Goal: Task Accomplishment & Management: Use online tool/utility

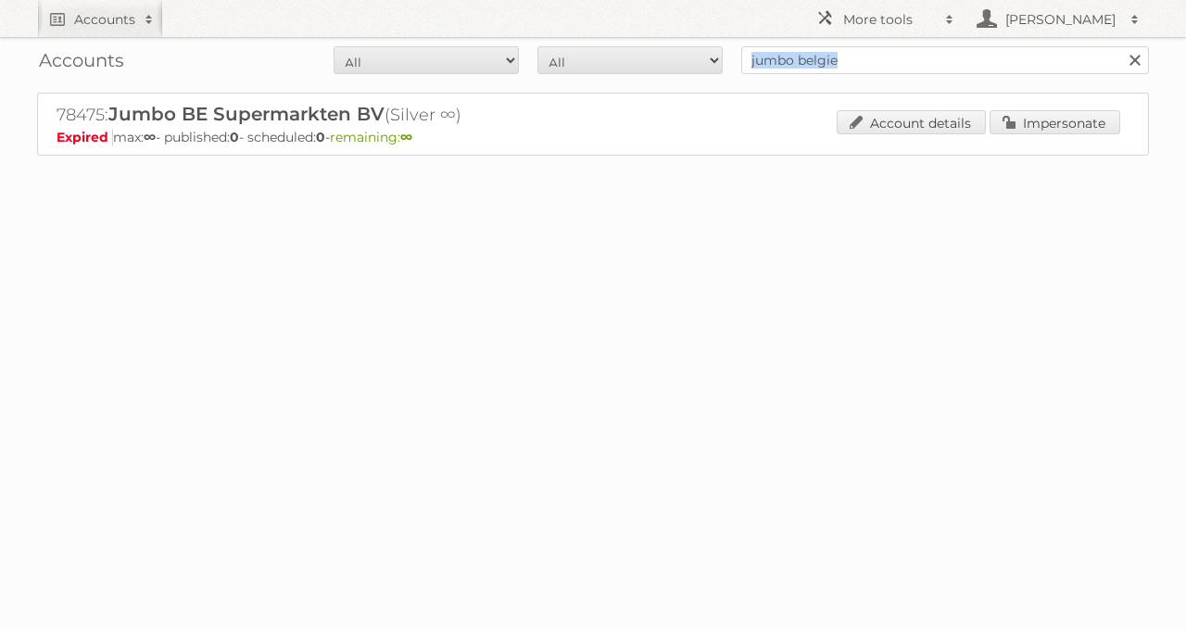
drag, startPoint x: 886, startPoint y: 77, endPoint x: 877, endPoint y: 73, distance: 10.0
click at [877, 73] on div "Accounts All Active Expired Pending All Paid Trials Self service jumbo belgie S…" at bounding box center [593, 60] width 1112 height 46
drag, startPoint x: 874, startPoint y: 71, endPoint x: 666, endPoint y: 62, distance: 208.6
click at [699, 71] on form "All Active Expired Pending All Paid Trials Self service jumbo belgie Search" at bounding box center [593, 60] width 1112 height 28
type input "butlon"
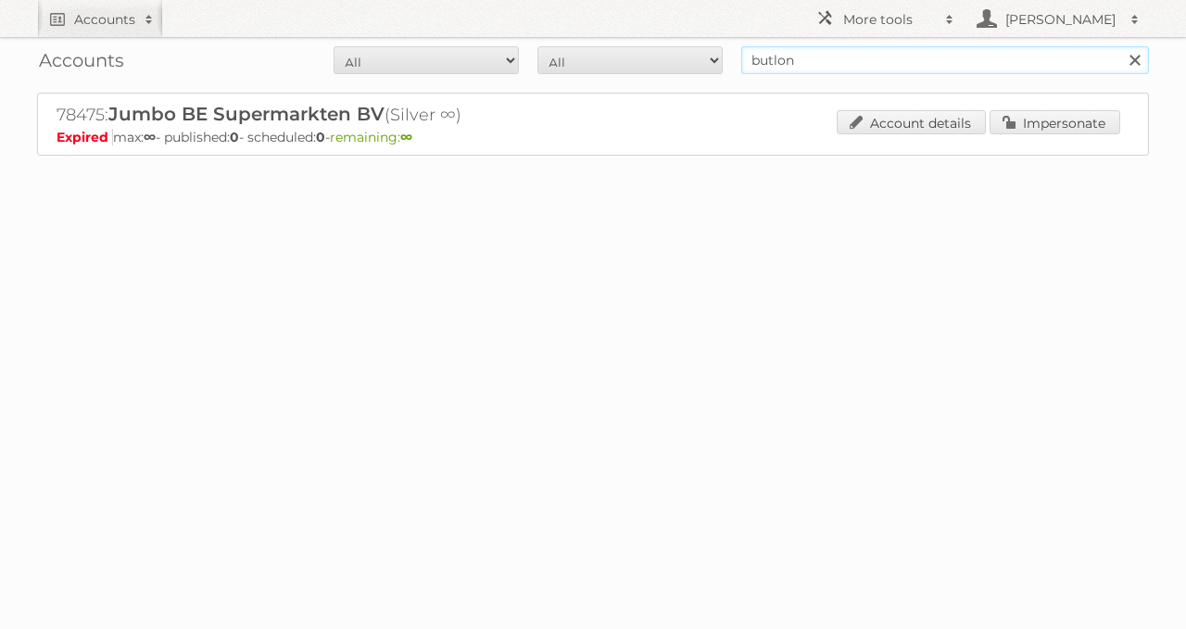
click at [1120, 46] on input "Search" at bounding box center [1134, 60] width 28 height 28
click at [1069, 141] on p "Active max: ∞ - published: 4 - scheduled: 0 - remaining: ∞" at bounding box center [593, 137] width 1073 height 17
click at [1040, 123] on link "Impersonate" at bounding box center [1054, 122] width 131 height 24
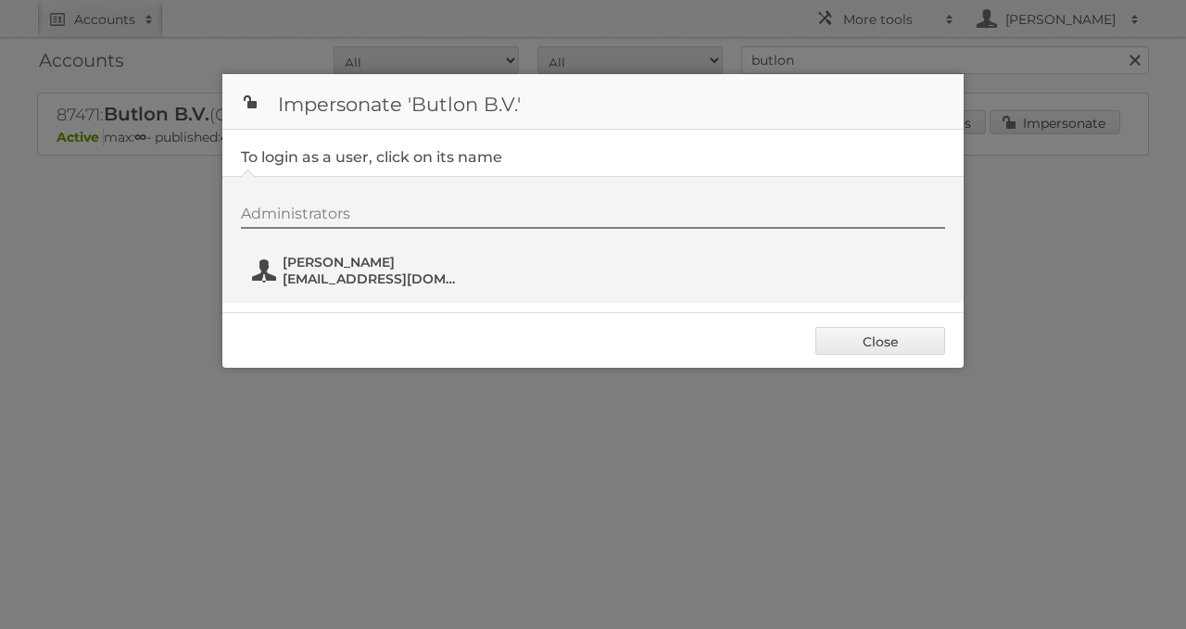
click at [350, 261] on span "[PERSON_NAME]" at bounding box center [373, 262] width 180 height 17
